Goal: Obtain resource: Download file/media

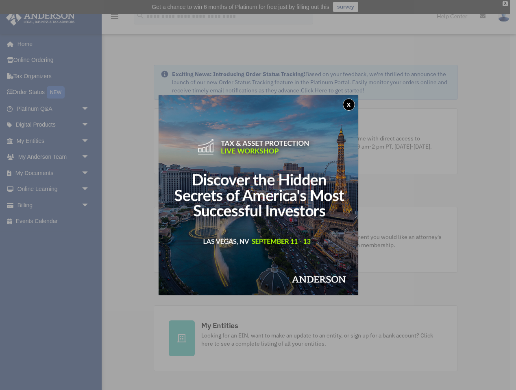
click at [352, 102] on button "x" at bounding box center [349, 104] width 12 height 12
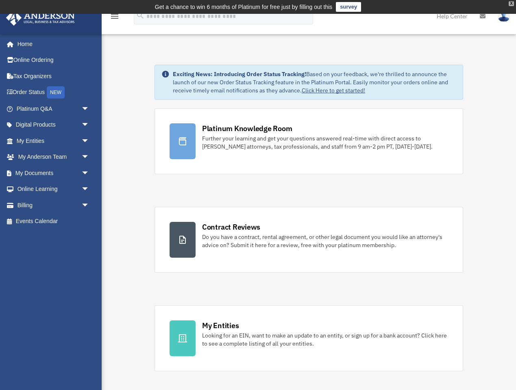
click at [512, 4] on div "X" at bounding box center [511, 3] width 5 height 5
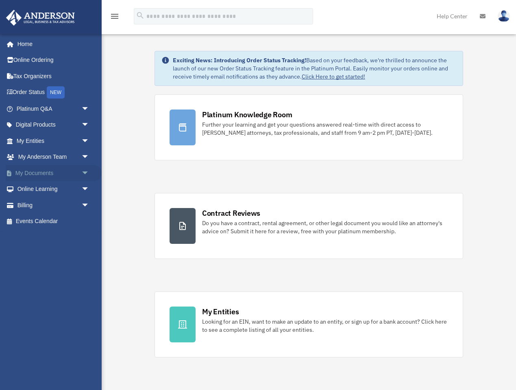
click at [64, 173] on link "My Documents arrow_drop_down" at bounding box center [54, 173] width 96 height 16
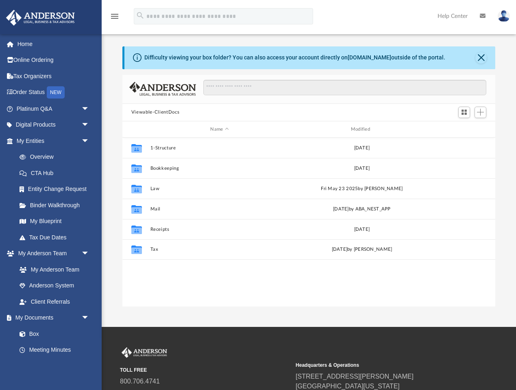
scroll to position [185, 373]
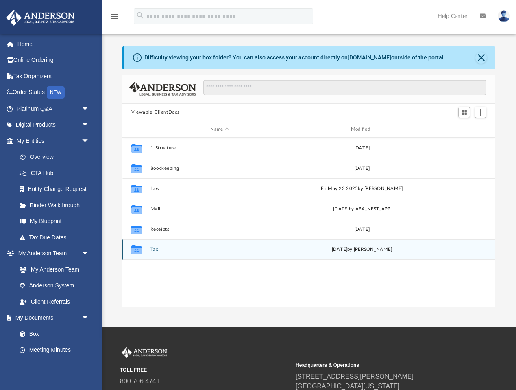
click at [155, 250] on button "Tax" at bounding box center [219, 249] width 139 height 5
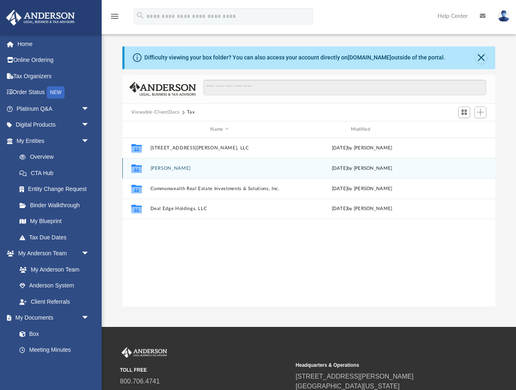
click at [172, 170] on button "[PERSON_NAME]" at bounding box center [219, 168] width 139 height 5
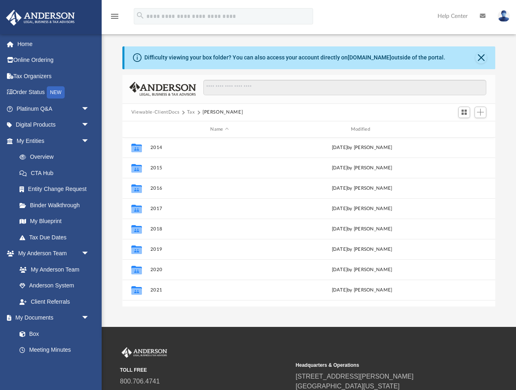
scroll to position [55, 0]
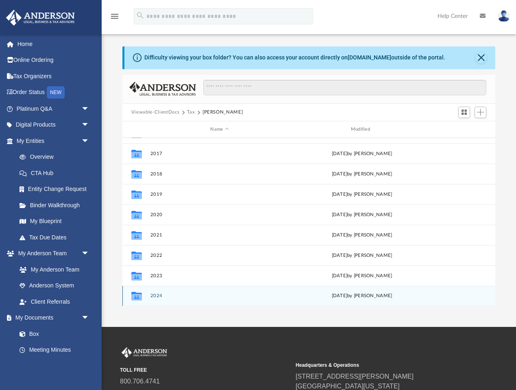
click at [156, 293] on button "2024" at bounding box center [219, 295] width 139 height 5
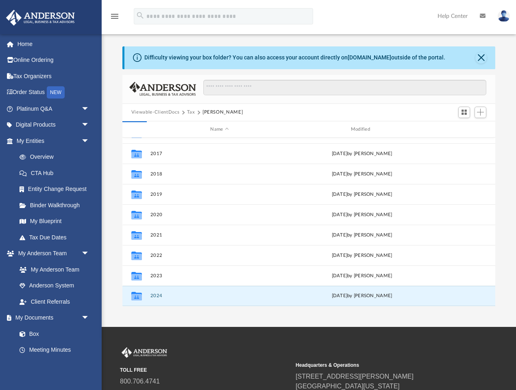
scroll to position [0, 0]
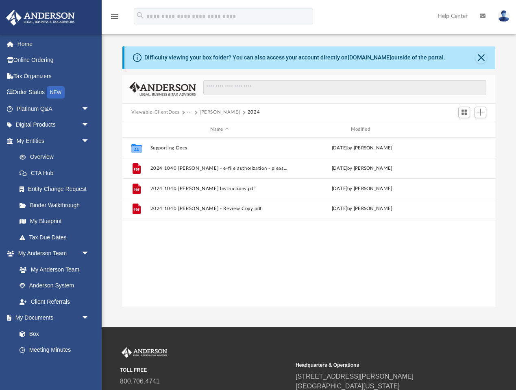
click at [247, 228] on div "Collaborated Folder Supporting Docs [DATE] by [PERSON_NAME] File 2024 1040 [PER…" at bounding box center [308, 222] width 373 height 168
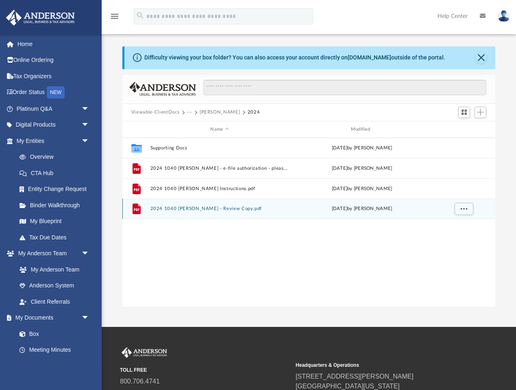
click at [235, 210] on button "2024 1040 [PERSON_NAME] - Review Copy.pdf" at bounding box center [219, 208] width 139 height 5
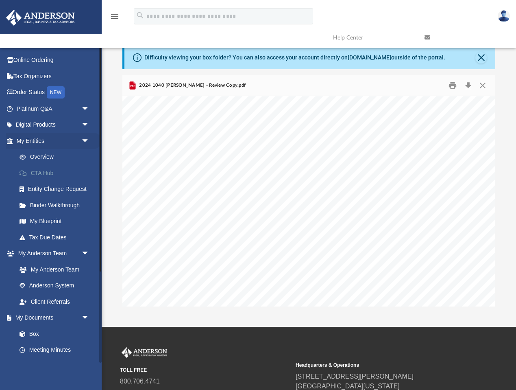
scroll to position [17838, 28]
